Goal: Task Accomplishment & Management: Complete application form

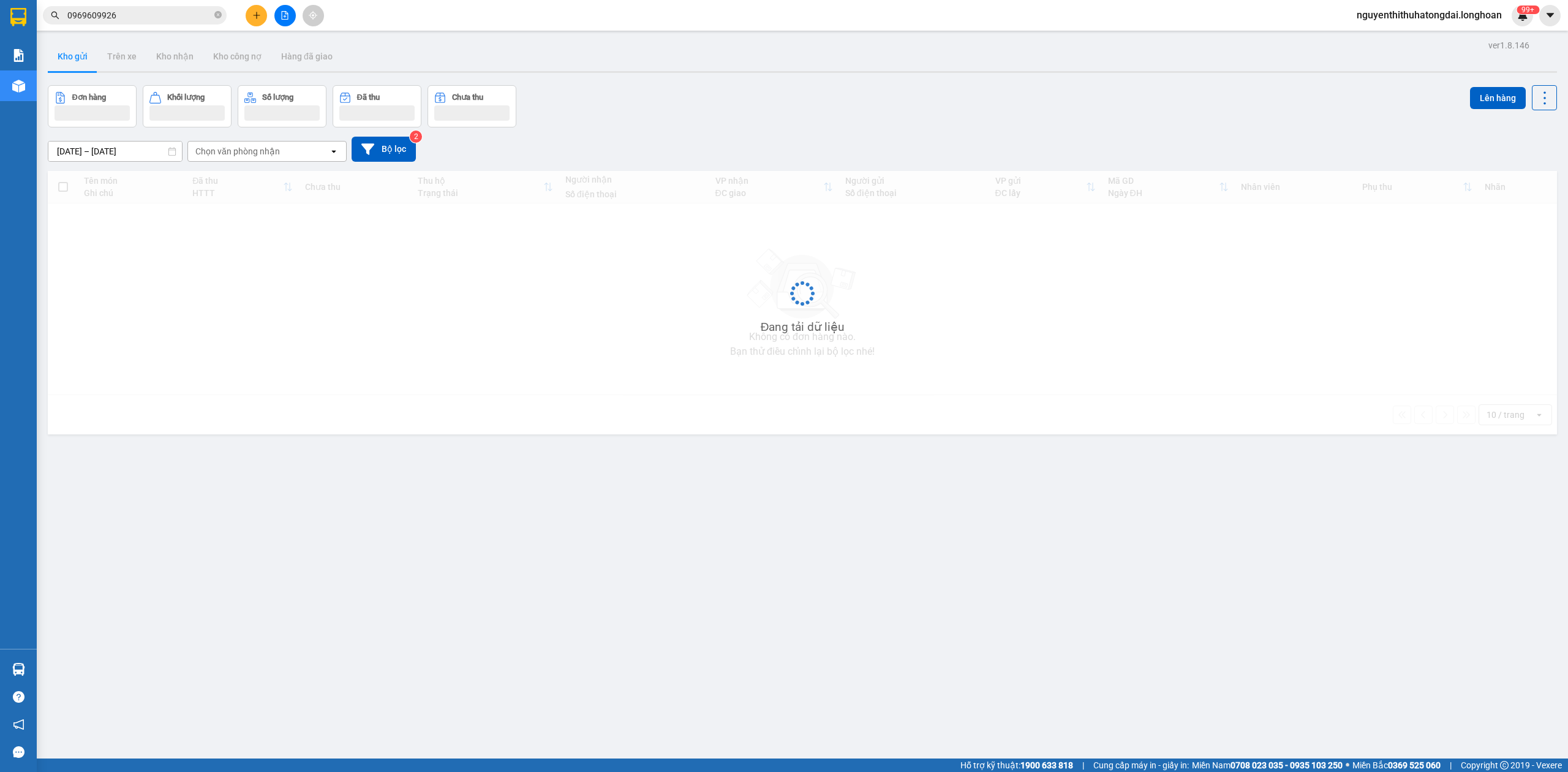
click at [165, 9] on input "0969609926" at bounding box center [140, 15] width 145 height 13
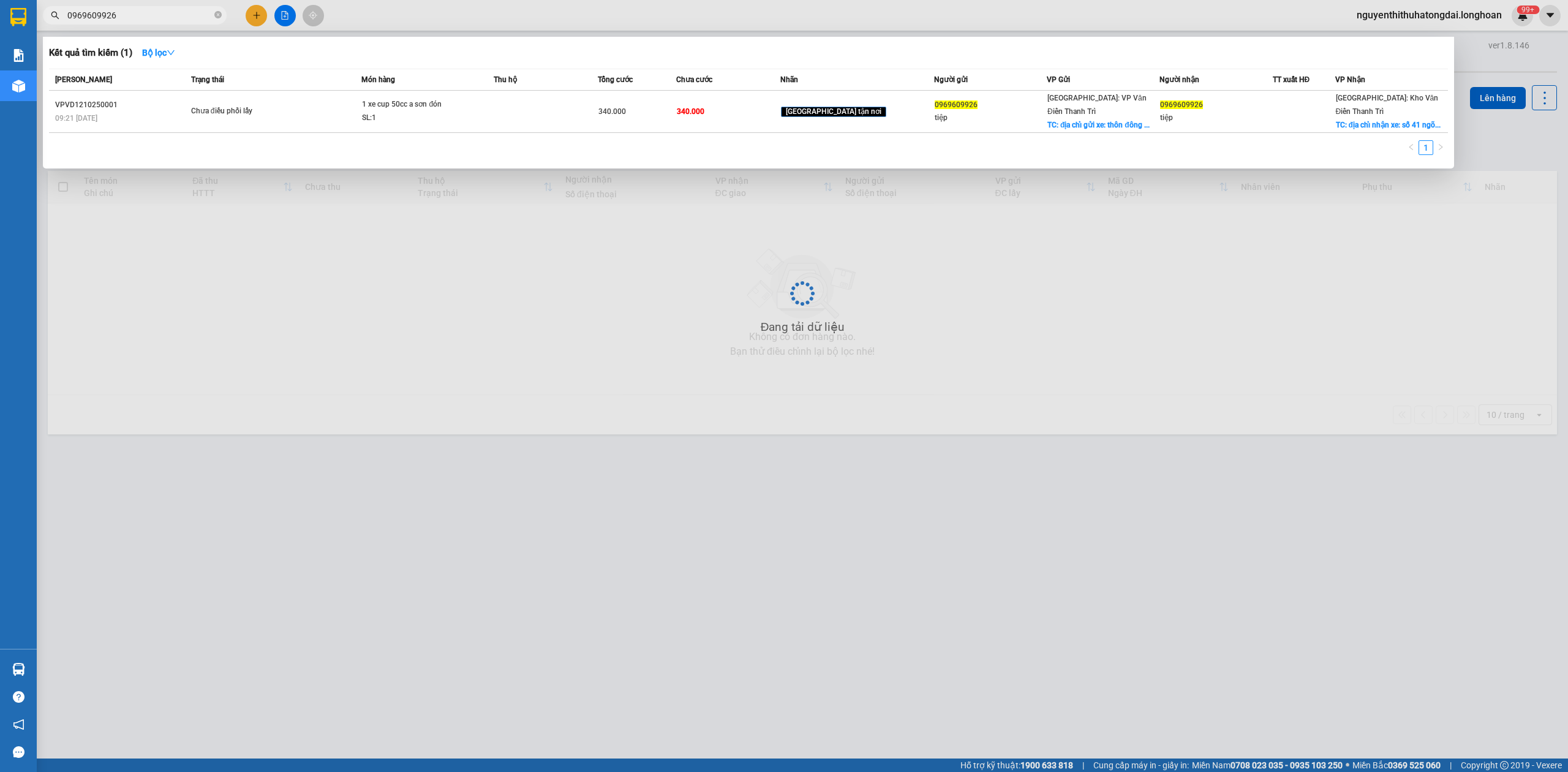
click at [165, 9] on input "0969609926" at bounding box center [140, 15] width 145 height 13
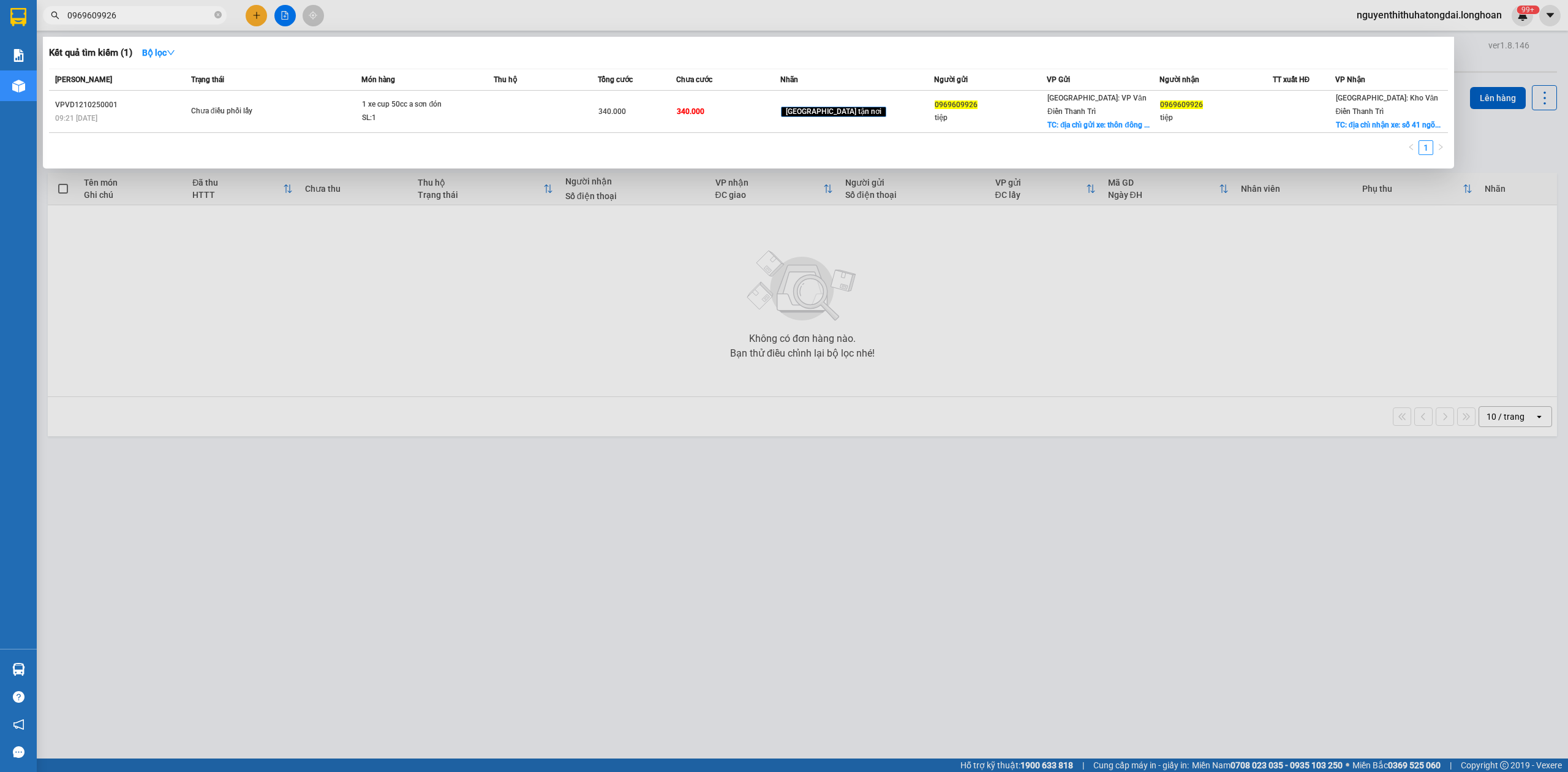
paste input "88730965"
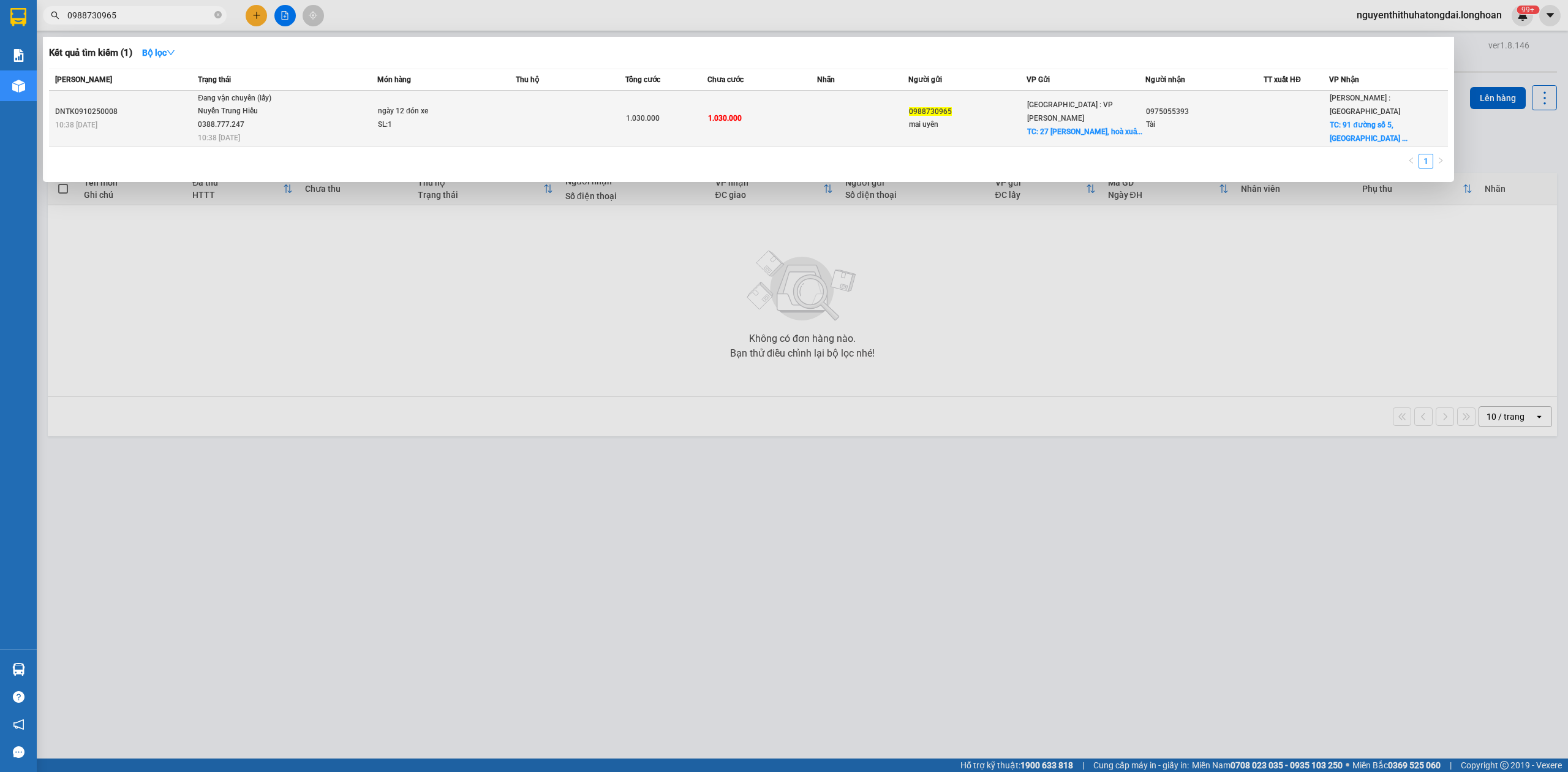
type input "0988730965"
click at [290, 113] on span "Đang vận chuyển (lấy) Nuyễn Trung Hiếu 0388.777.247 10:38 [DATE]" at bounding box center [287, 117] width 179 height 50
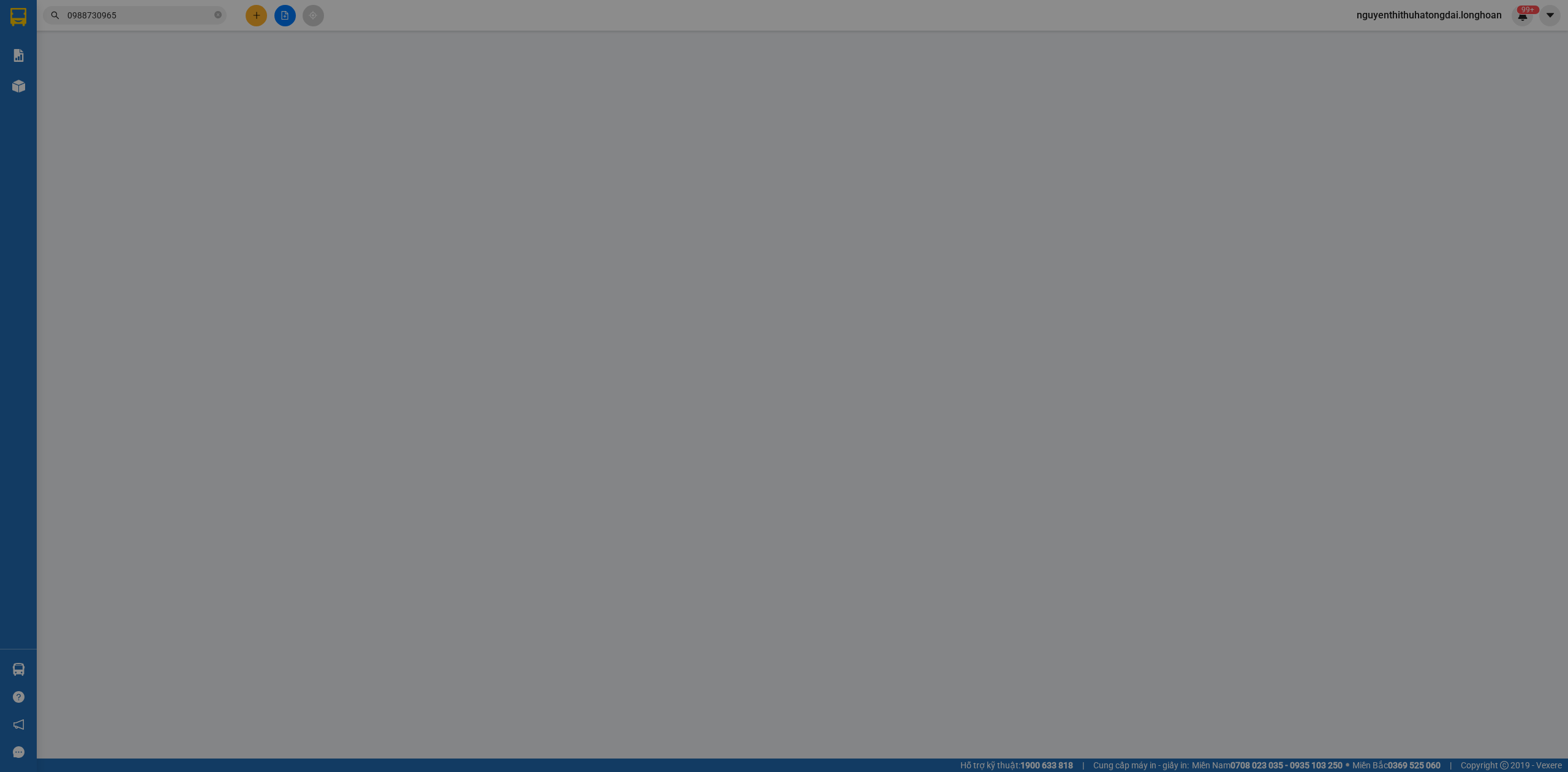
type input "0988730965"
type input "mai uyên"
checkbox input "true"
type input "27 [PERSON_NAME], hoà xuân, [GEOGRAPHIC_DATA], [GEOGRAPHIC_DATA]"
type input "0975055393"
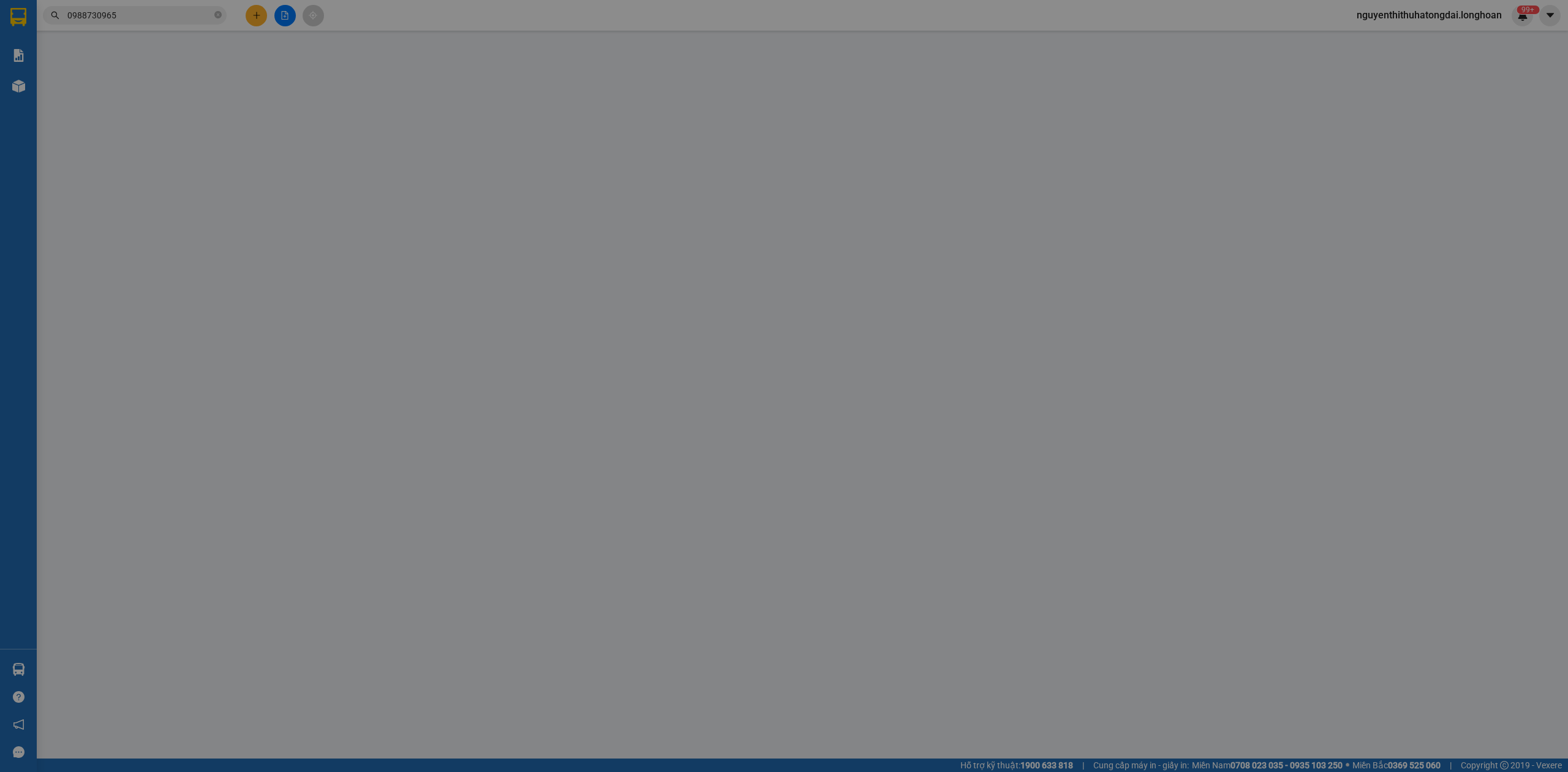
type input "Tài"
checkbox input "true"
type input "[STREET_ADDRESS]"
type input "0"
type input "1.030.000"
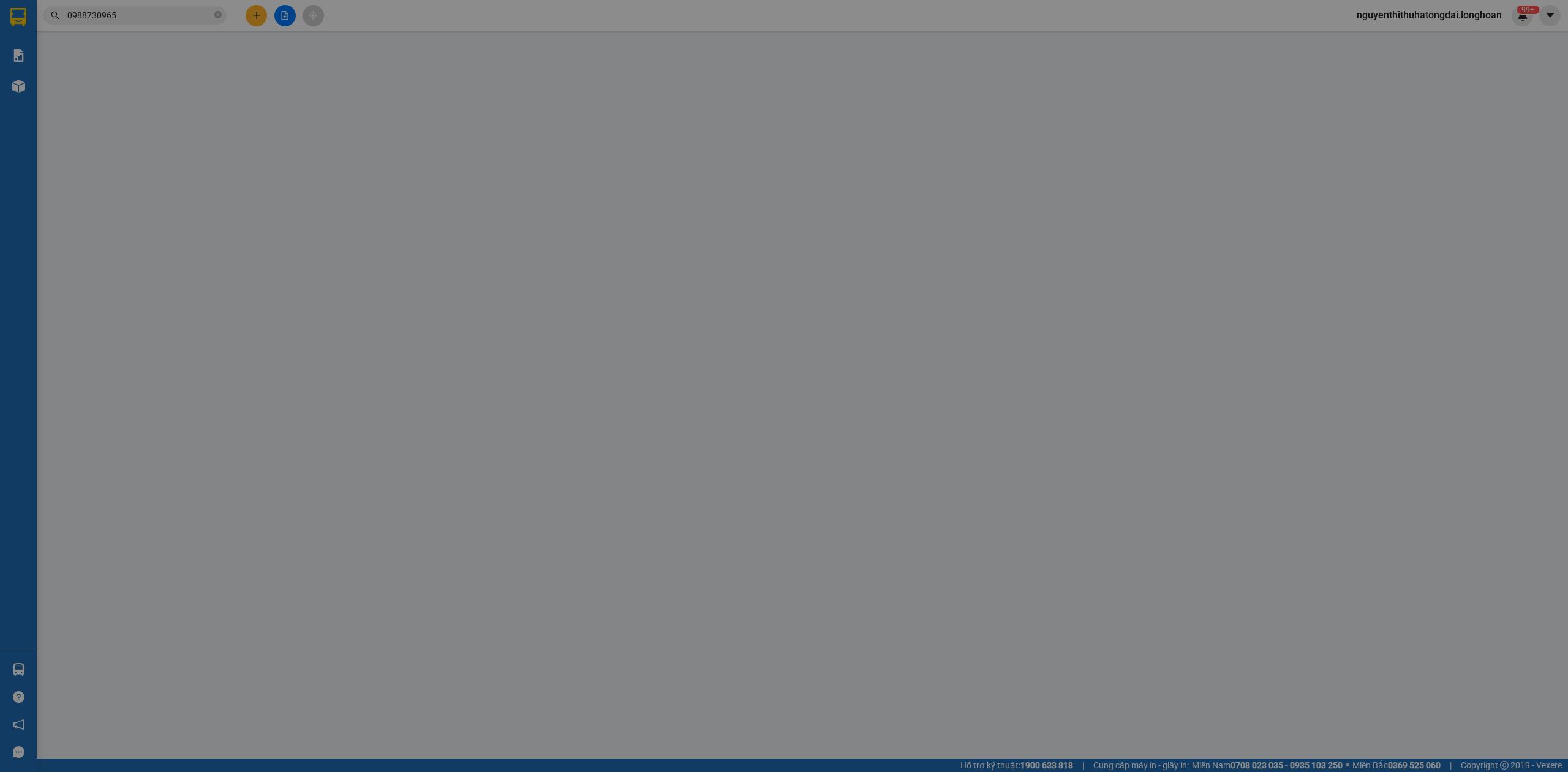
type input "1.030.000"
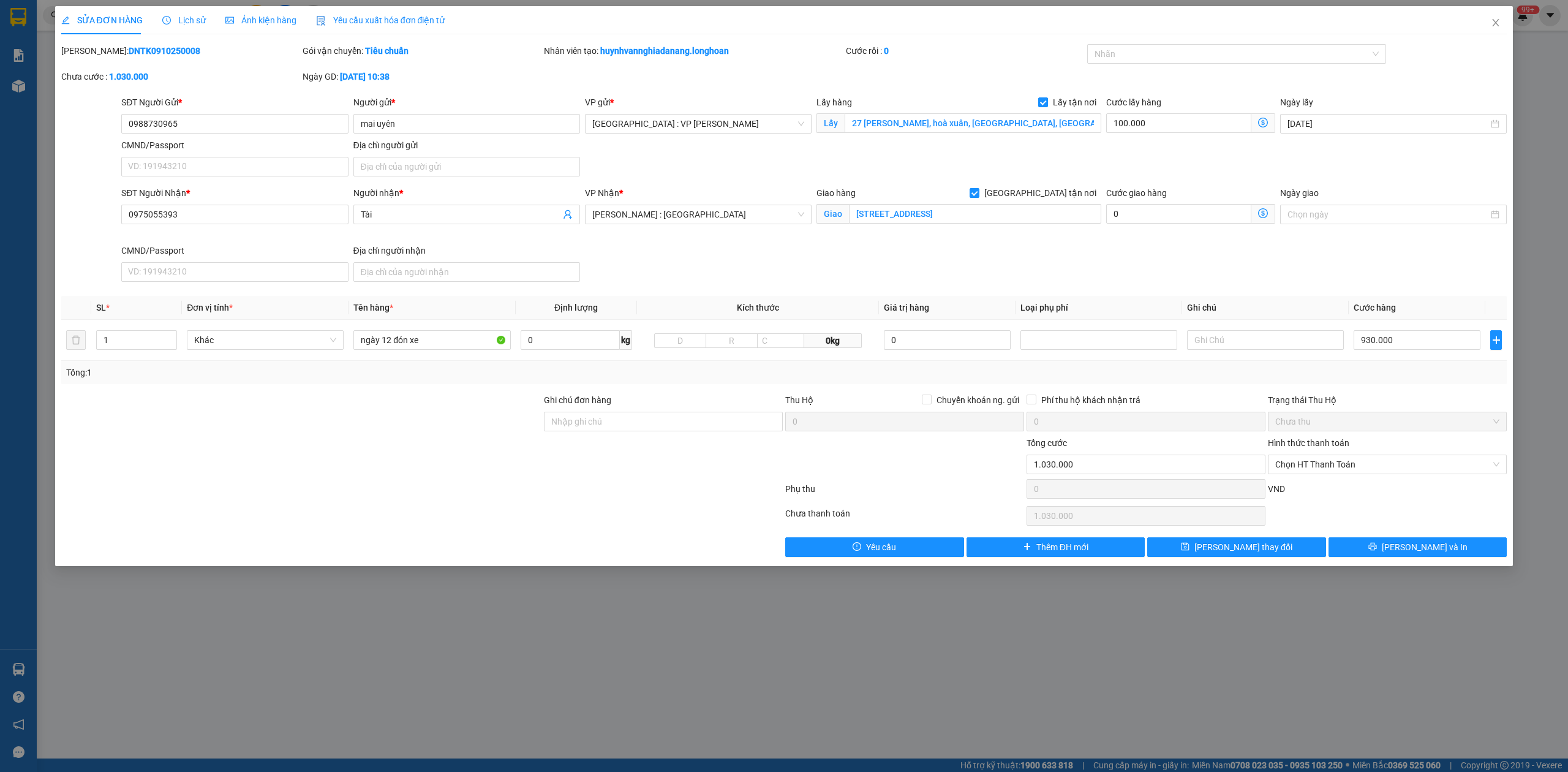
click at [183, 15] on span "Lịch sử" at bounding box center [184, 20] width 44 height 10
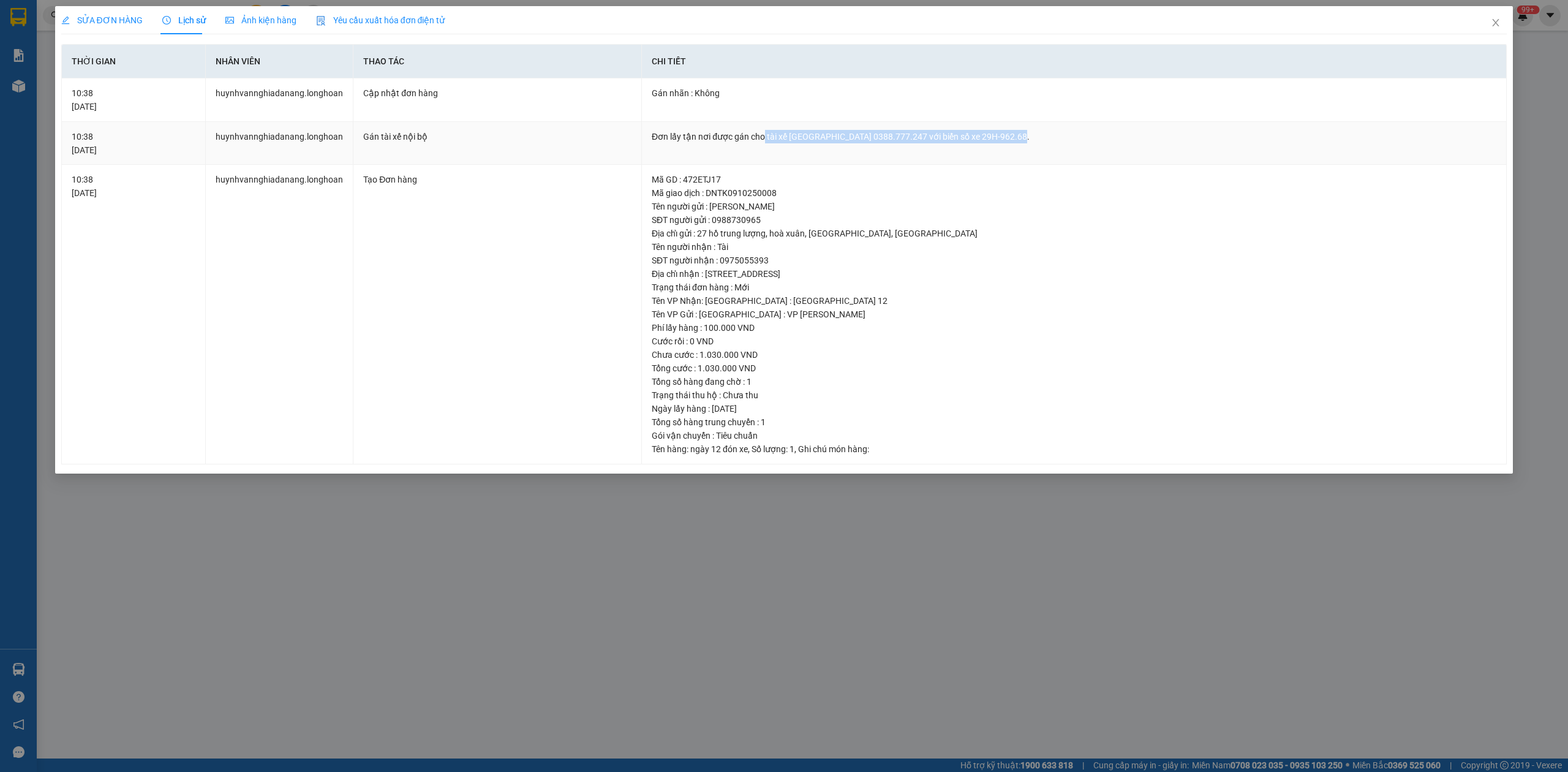
drag, startPoint x: 762, startPoint y: 138, endPoint x: 1020, endPoint y: 138, distance: 258.0
click at [1020, 138] on div "Đơn lấy tận nơi được gán cho tài xế [GEOGRAPHIC_DATA] 0388.777.247 với biển số …" at bounding box center [1074, 137] width 844 height 13
copy div "tài xế Nuyễn Trung Hiếu 0388.777.247 với biển số xe 29H-962.68."
